Goal: Task Accomplishment & Management: Manage account settings

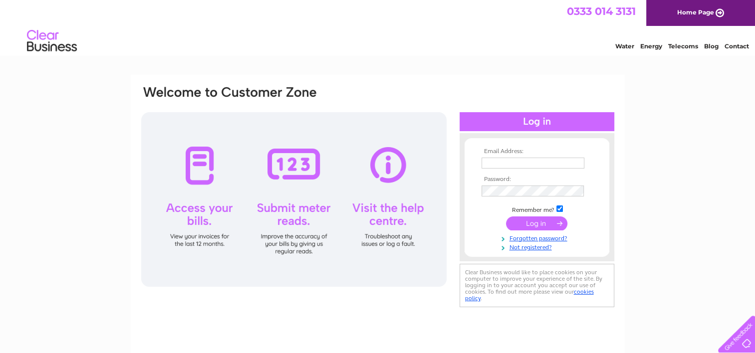
type input "elsie.uzice@jarkwright.co.uk"
click at [523, 222] on input "submit" at bounding box center [536, 224] width 61 height 14
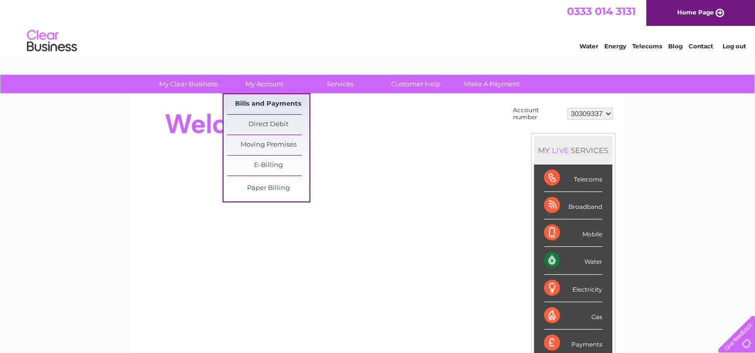
click at [269, 105] on link "Bills and Payments" at bounding box center [268, 104] width 82 height 20
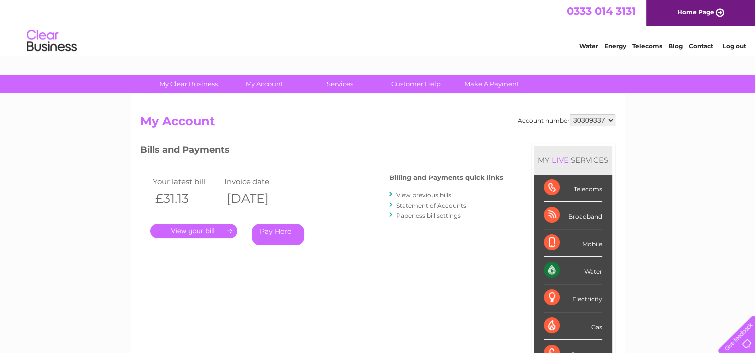
click at [223, 234] on link "." at bounding box center [193, 231] width 87 height 14
click at [224, 227] on link "." at bounding box center [193, 231] width 87 height 14
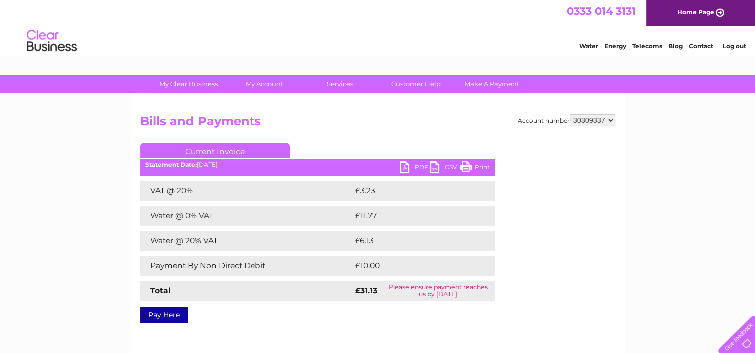
click at [376, 319] on div "Account number 30309337 Bills and Payments Current Invoice PDF CSV Print VAT @ …" at bounding box center [378, 234] width 494 height 280
click at [400, 162] on link "PDF" at bounding box center [415, 168] width 30 height 14
